Goal: Find specific page/section: Find specific page/section

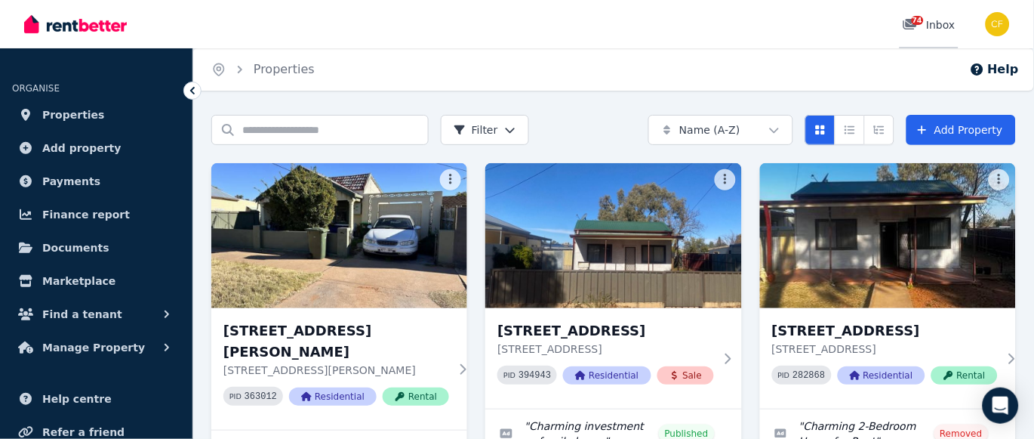
click at [917, 24] on span "74" at bounding box center [918, 20] width 12 height 9
click at [916, 23] on span "74" at bounding box center [918, 20] width 12 height 9
